Goal: Find specific page/section: Find specific page/section

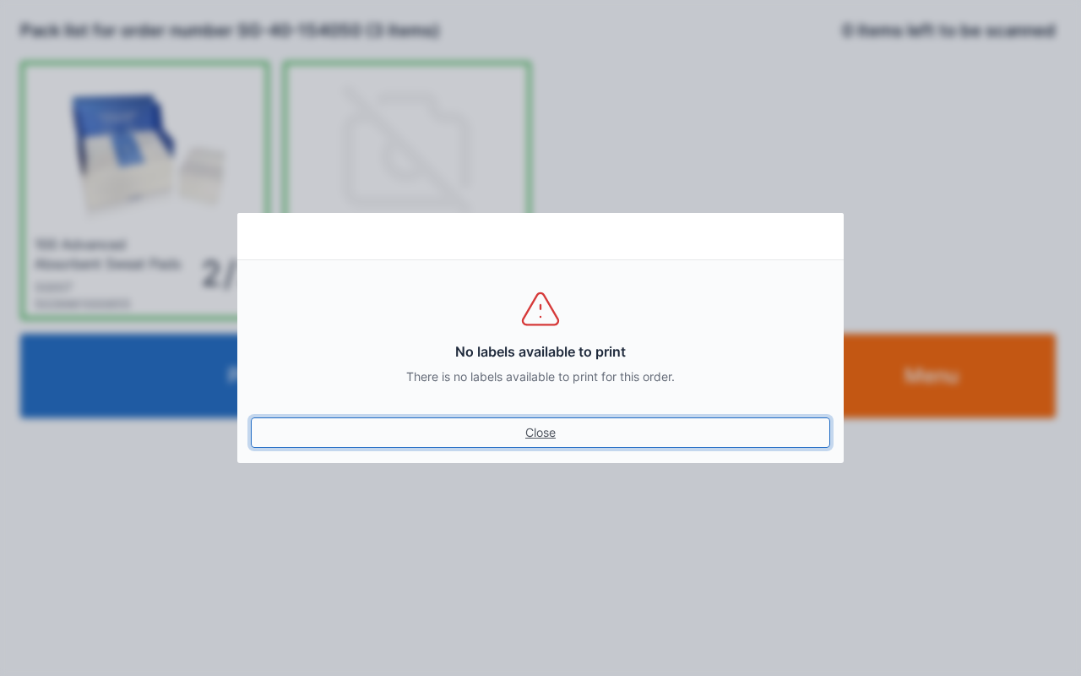
click at [541, 437] on link "Close" at bounding box center [540, 432] width 579 height 30
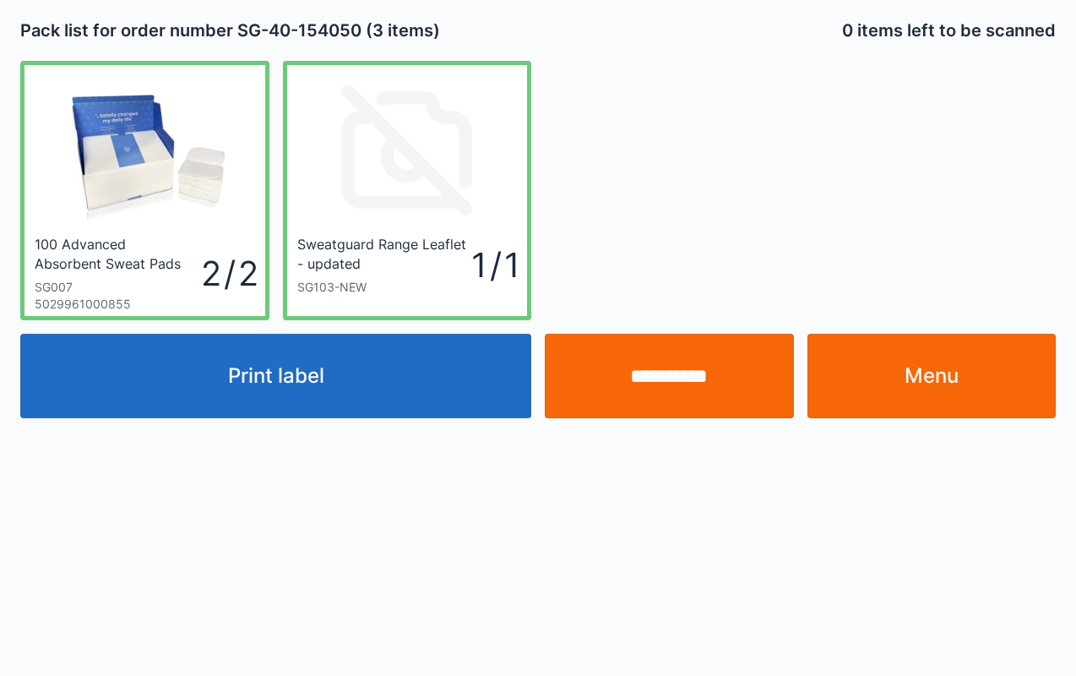
click at [961, 381] on link "Menu" at bounding box center [931, 376] width 249 height 84
